Goal: Find contact information: Find contact information

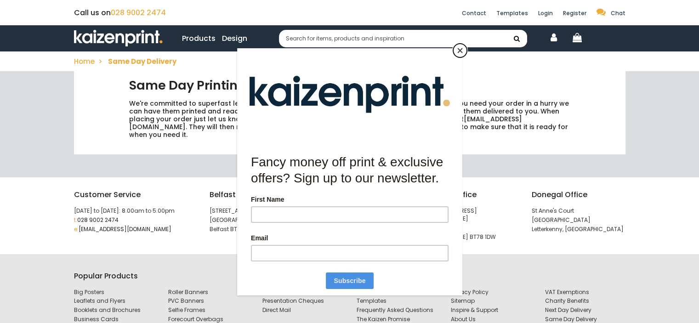
click at [460, 49] on button "Close" at bounding box center [460, 51] width 14 height 14
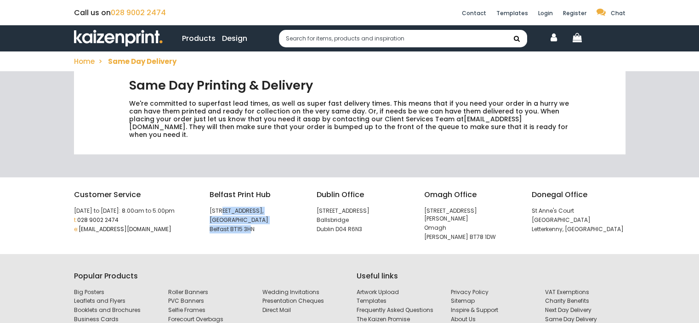
drag, startPoint x: 219, startPoint y: 204, endPoint x: 249, endPoint y: 216, distance: 32.8
click at [249, 216] on div "[GEOGRAPHIC_DATA] Print Hub [STREET_ADDRESS]" at bounding box center [257, 211] width 94 height 44
click at [242, 226] on p "Belfast BT15 3HN" at bounding box center [257, 230] width 94 height 8
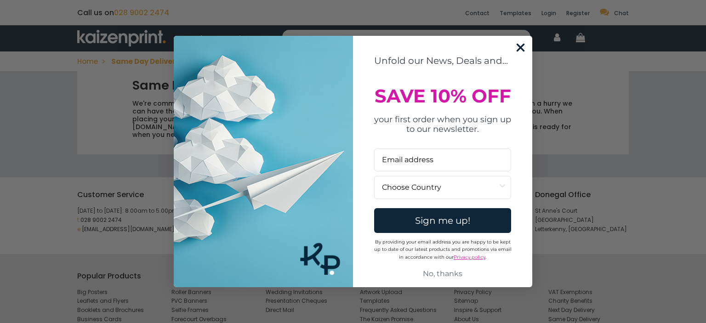
drag, startPoint x: 192, startPoint y: 105, endPoint x: 506, endPoint y: 105, distance: 313.5
click at [467, 106] on body "Call us on [PHONE_NUMBER] Contact Templates Login Register Chat Toggle navigati…" at bounding box center [353, 161] width 706 height 323
click at [513, 49] on circle "Close dialog" at bounding box center [520, 47] width 15 height 15
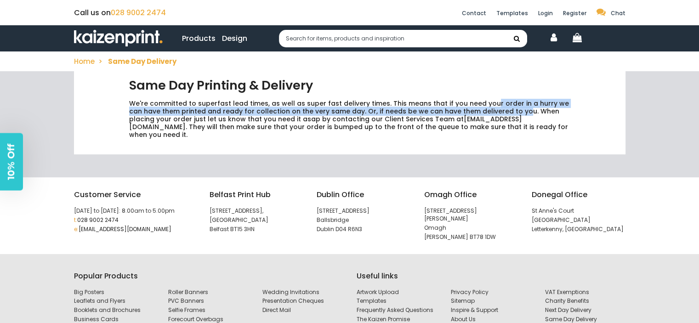
drag, startPoint x: 484, startPoint y: 104, endPoint x: 501, endPoint y: 110, distance: 18.0
click at [501, 110] on p "We're committed to superfast lead times, as well as super fast delivery times. …" at bounding box center [349, 119] width 441 height 39
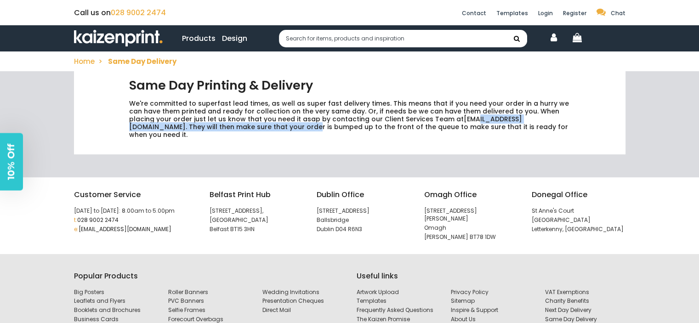
drag, startPoint x: 422, startPoint y: 119, endPoint x: 225, endPoint y: 126, distance: 197.3
click at [225, 126] on p "We're committed to superfast lead times, as well as super fast delivery times. …" at bounding box center [349, 119] width 441 height 39
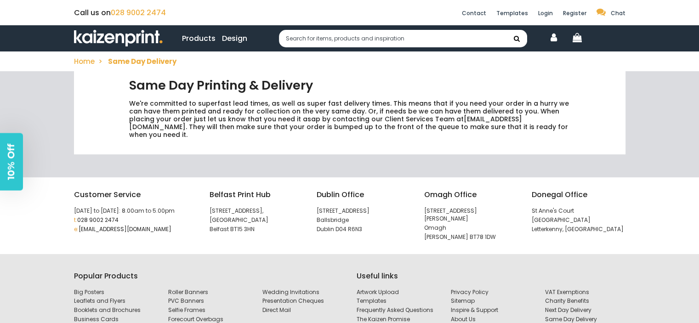
click at [221, 118] on p "We're committed to superfast lead times, as well as super fast delivery times. …" at bounding box center [349, 119] width 441 height 39
drag, startPoint x: 290, startPoint y: 121, endPoint x: 450, endPoint y: 121, distance: 160.4
click at [450, 121] on p "We're committed to superfast lead times, as well as super fast delivery times. …" at bounding box center [349, 119] width 441 height 39
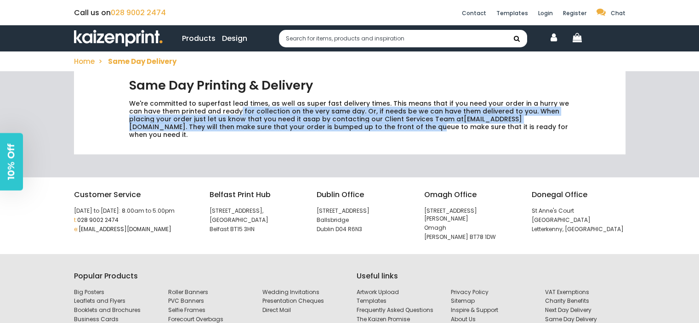
drag, startPoint x: 345, startPoint y: 125, endPoint x: 221, endPoint y: 107, distance: 125.4
click at [221, 108] on p "We're committed to superfast lead times, as well as super fast delivery times. …" at bounding box center [349, 119] width 441 height 39
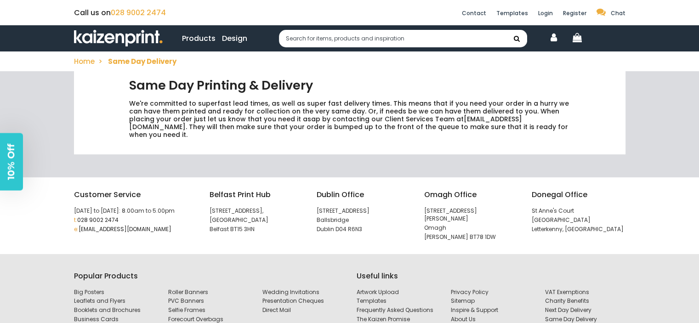
click at [220, 106] on p "We're committed to superfast lead times, as well as super fast delivery times. …" at bounding box center [349, 119] width 441 height 39
drag, startPoint x: 408, startPoint y: 118, endPoint x: 524, endPoint y: 120, distance: 116.3
click at [524, 120] on p "We're committed to superfast lead times, as well as super fast delivery times. …" at bounding box center [349, 119] width 441 height 39
copy p "[EMAIL_ADDRESS][DOMAIN_NAME]"
click at [324, 110] on p "We're committed to superfast lead times, as well as super fast delivery times. …" at bounding box center [349, 119] width 441 height 39
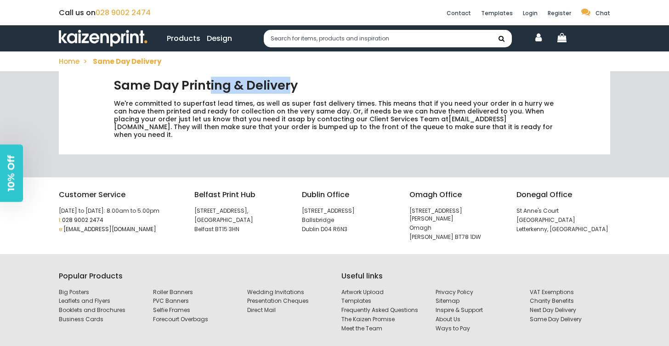
drag, startPoint x: 211, startPoint y: 87, endPoint x: 291, endPoint y: 85, distance: 80.5
click at [291, 85] on h2 "Same Day Printing & Delivery" at bounding box center [334, 85] width 441 height 15
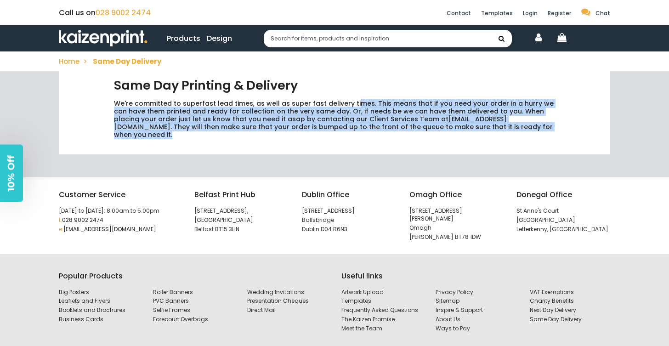
drag, startPoint x: 348, startPoint y: 107, endPoint x: 529, endPoint y: 127, distance: 182.7
click at [529, 127] on p "We're committed to superfast lead times, as well as super fast delivery times. …" at bounding box center [334, 119] width 441 height 39
drag, startPoint x: 475, startPoint y: 131, endPoint x: 458, endPoint y: 131, distance: 16.6
click at [475, 131] on p "We're committed to superfast lead times, as well as super fast delivery times. …" at bounding box center [334, 119] width 441 height 39
click at [378, 131] on p "We're committed to superfast lead times, as well as super fast delivery times. …" at bounding box center [334, 119] width 441 height 39
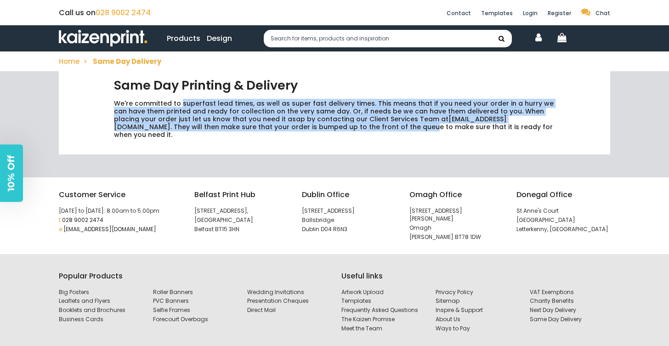
drag, startPoint x: 335, startPoint y: 127, endPoint x: 180, endPoint y: 107, distance: 155.8
click at [180, 105] on p "We're committed to superfast lead times, as well as super fast delivery times. …" at bounding box center [334, 119] width 441 height 39
click at [186, 111] on p "We're committed to superfast lead times, as well as super fast delivery times. …" at bounding box center [334, 119] width 441 height 39
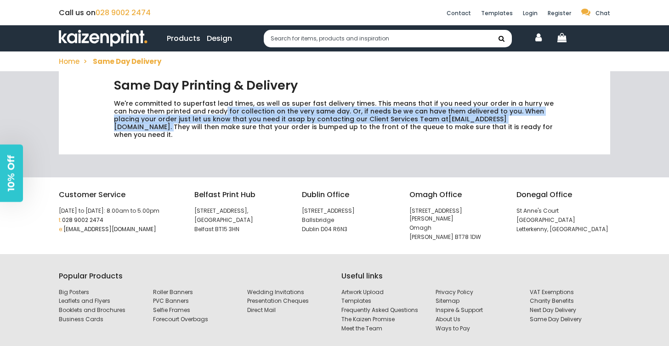
drag, startPoint x: 209, startPoint y: 112, endPoint x: 514, endPoint y: 115, distance: 304.8
click at [514, 115] on p "We're committed to superfast lead times, as well as super fast delivery times. …" at bounding box center [334, 119] width 441 height 39
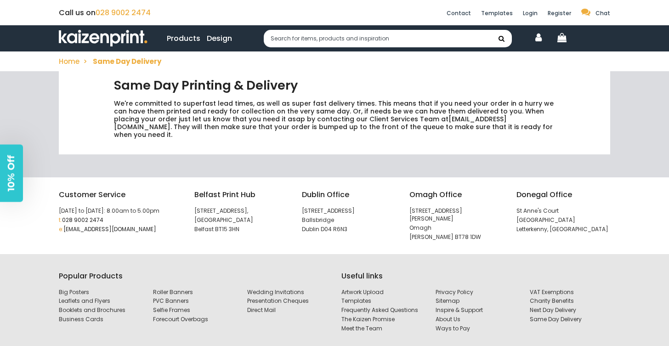
click at [518, 120] on p "We're committed to superfast lead times, as well as super fast delivery times. …" at bounding box center [334, 119] width 441 height 39
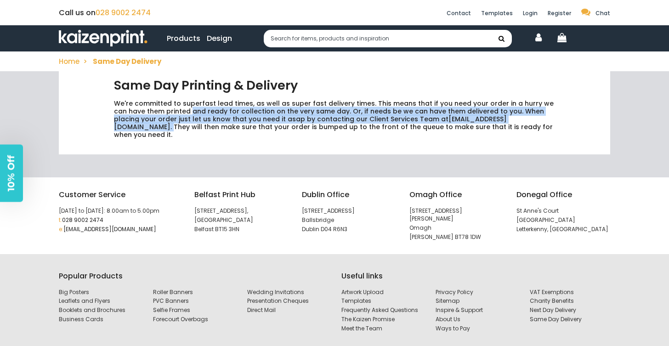
drag, startPoint x: 512, startPoint y: 120, endPoint x: 177, endPoint y: 114, distance: 334.7
click at [177, 114] on p "We're committed to superfast lead times, as well as super fast delivery times. …" at bounding box center [334, 119] width 441 height 39
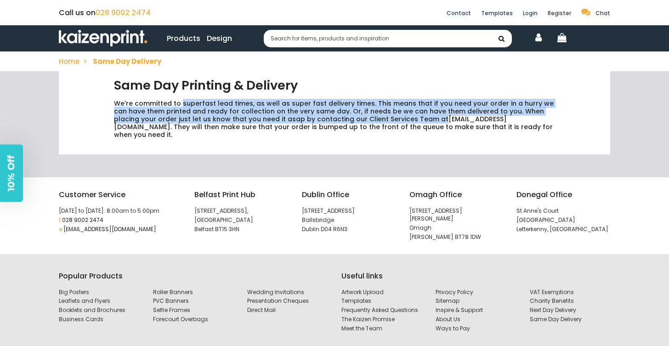
drag, startPoint x: 180, startPoint y: 102, endPoint x: 391, endPoint y: 121, distance: 211.8
click at [391, 121] on p "We're committed to superfast lead times, as well as super fast delivery times. …" at bounding box center [334, 119] width 441 height 39
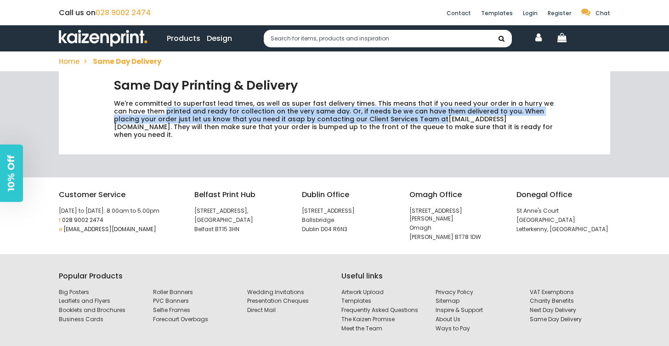
drag, startPoint x: 391, startPoint y: 121, endPoint x: 152, endPoint y: 111, distance: 238.8
click at [152, 111] on p "We're committed to superfast lead times, as well as super fast delivery times. …" at bounding box center [334, 119] width 441 height 39
drag, startPoint x: 152, startPoint y: 111, endPoint x: 511, endPoint y: 114, distance: 358.6
click at [511, 114] on p "We're committed to superfast lead times, as well as super fast delivery times. …" at bounding box center [334, 119] width 441 height 39
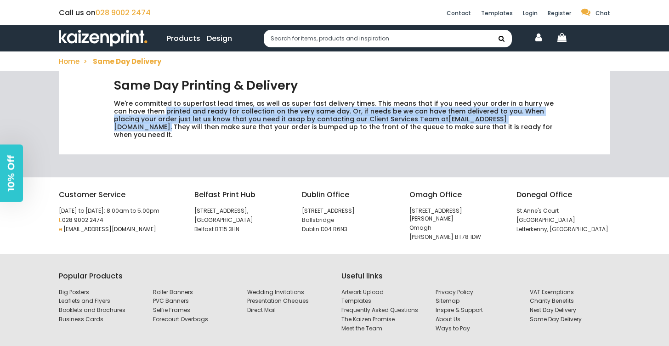
click at [495, 111] on p "We're committed to superfast lead times, as well as super fast delivery times. …" at bounding box center [334, 119] width 441 height 39
